Goal: Use online tool/utility

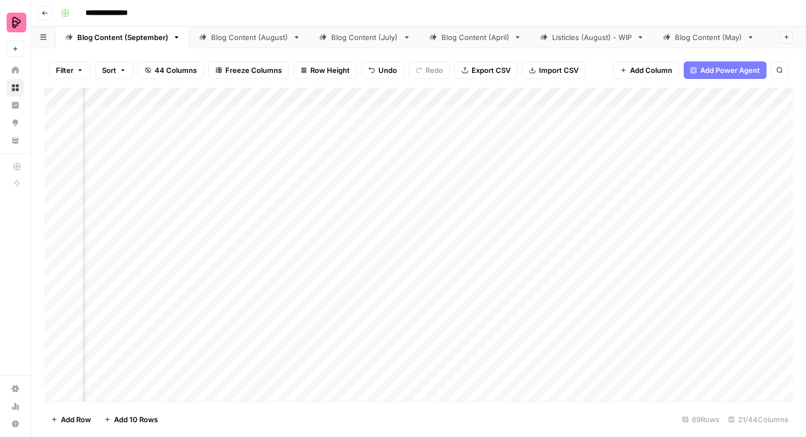
scroll to position [0, 775]
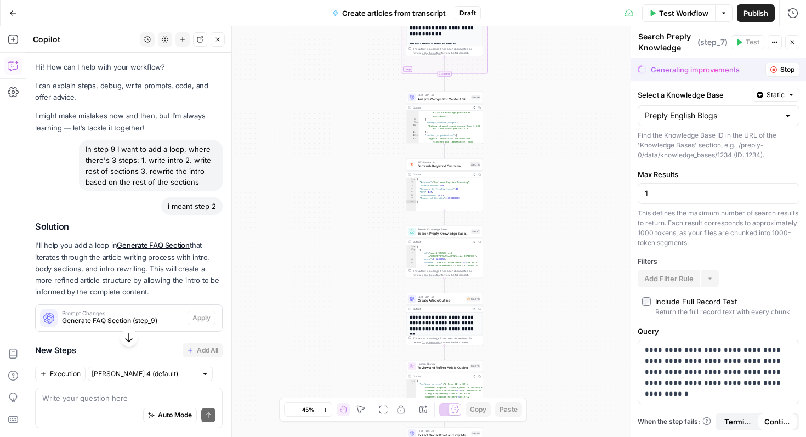
scroll to position [12320, 0]
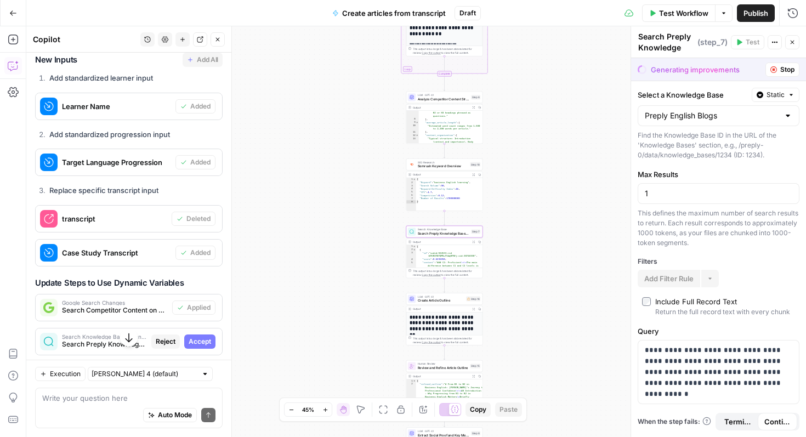
click at [200, 337] on span "Accept" at bounding box center [200, 342] width 22 height 10
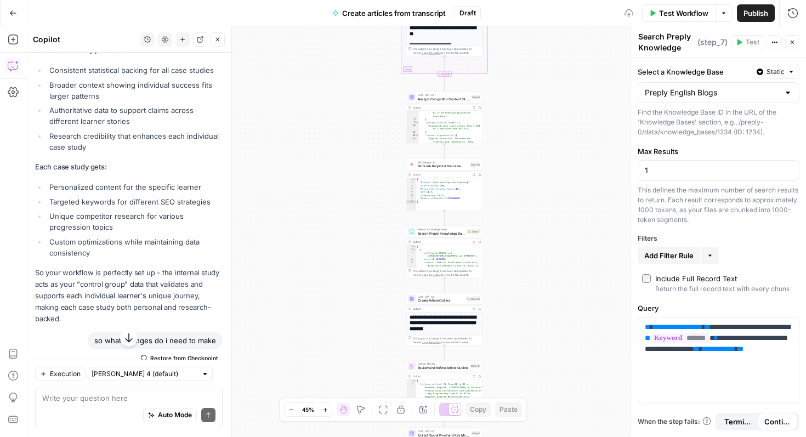
scroll to position [12723, 0]
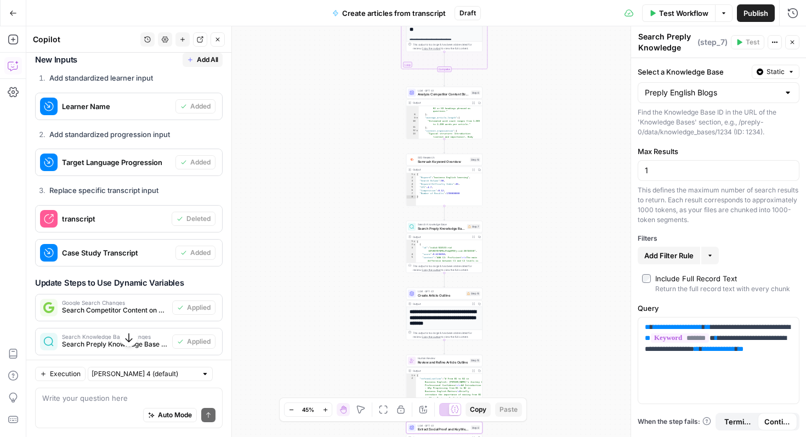
click at [207, 371] on span "Apply" at bounding box center [201, 376] width 18 height 10
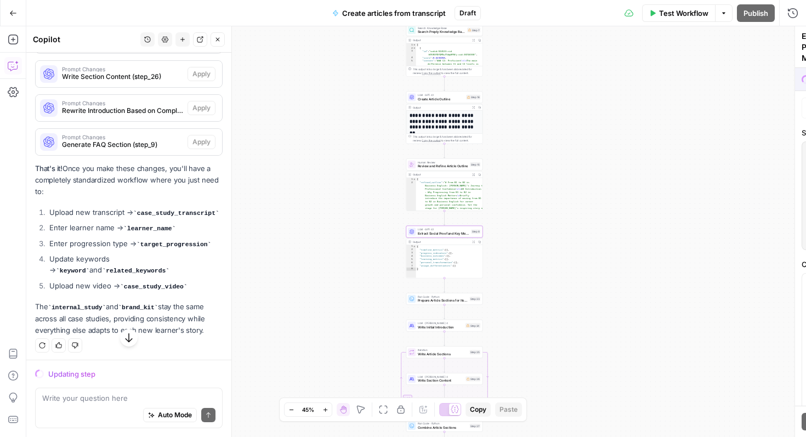
scroll to position [12320, 0]
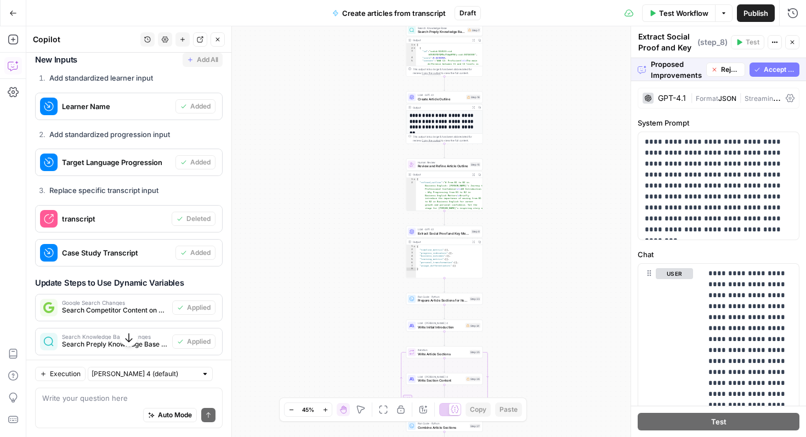
click at [778, 70] on span "Accept All" at bounding box center [779, 70] width 31 height 10
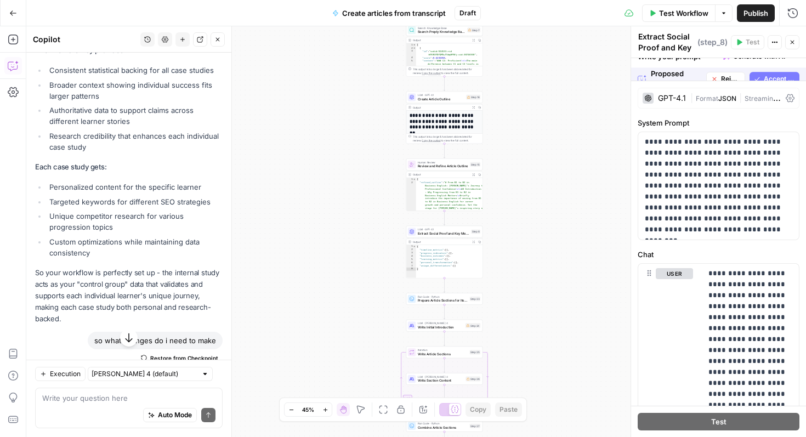
scroll to position [12723, 0]
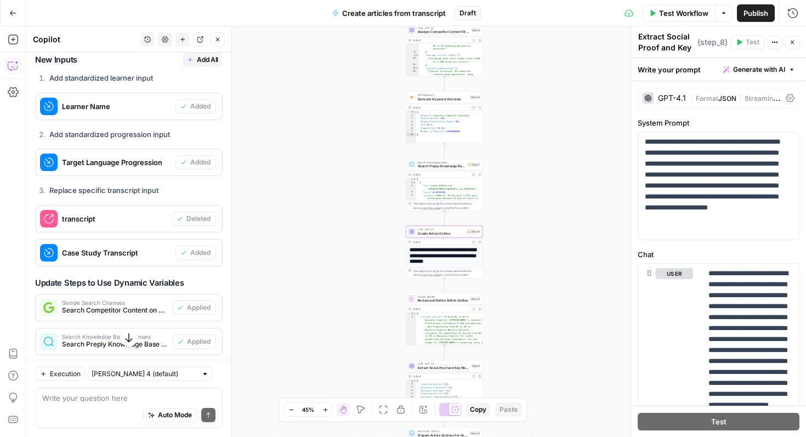
click at [200, 405] on span "Apply" at bounding box center [201, 410] width 18 height 10
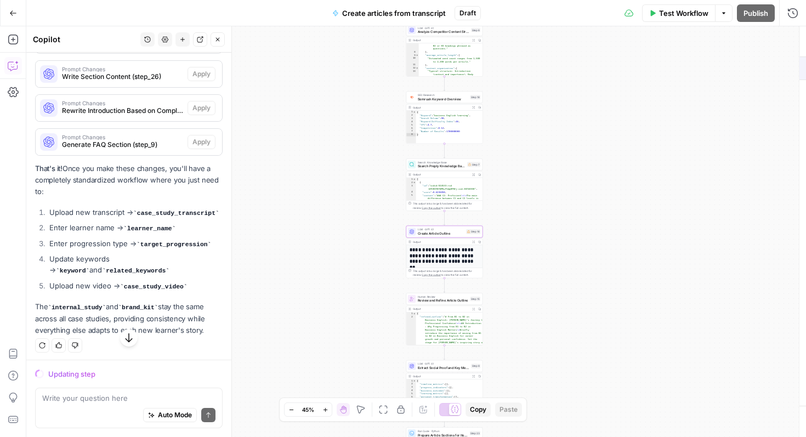
scroll to position [12320, 0]
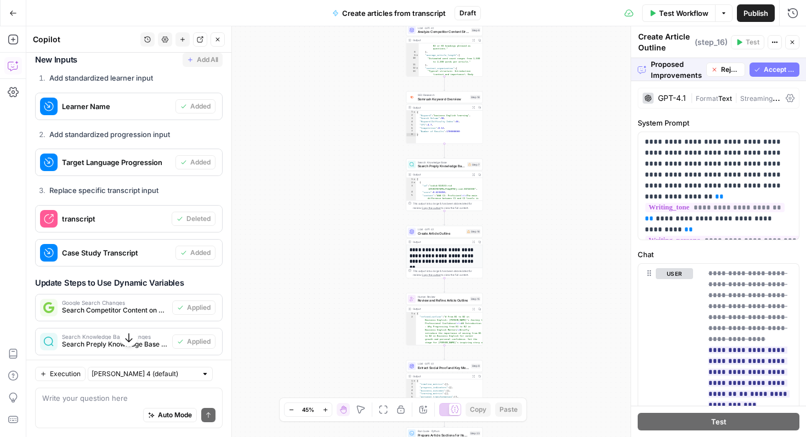
click at [776, 70] on span "Accept All" at bounding box center [779, 70] width 31 height 10
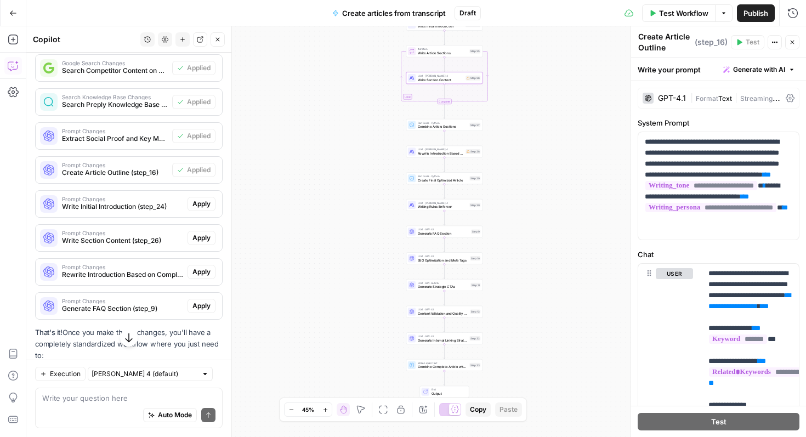
scroll to position [12919, 0]
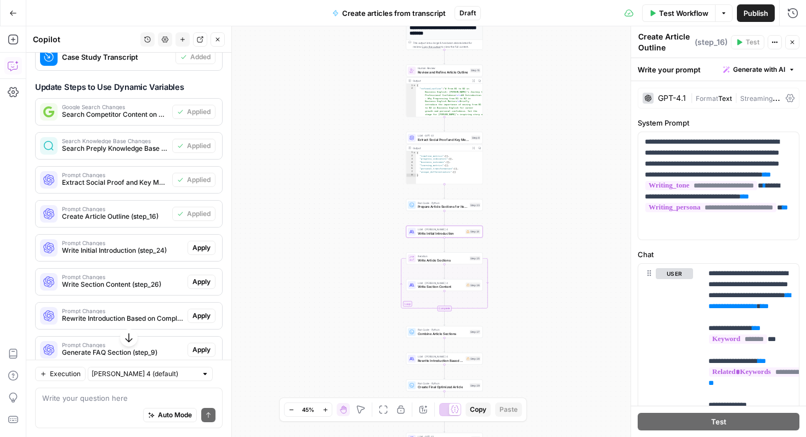
click at [202, 243] on span "Apply" at bounding box center [201, 248] width 18 height 10
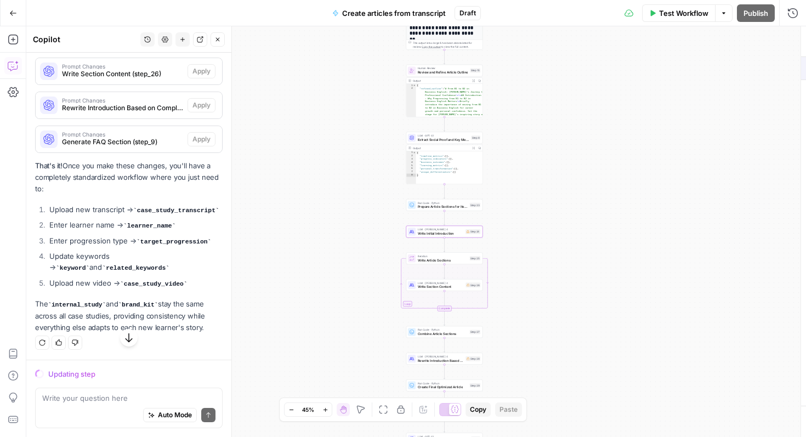
scroll to position [12515, 0]
